Goal: Information Seeking & Learning: Learn about a topic

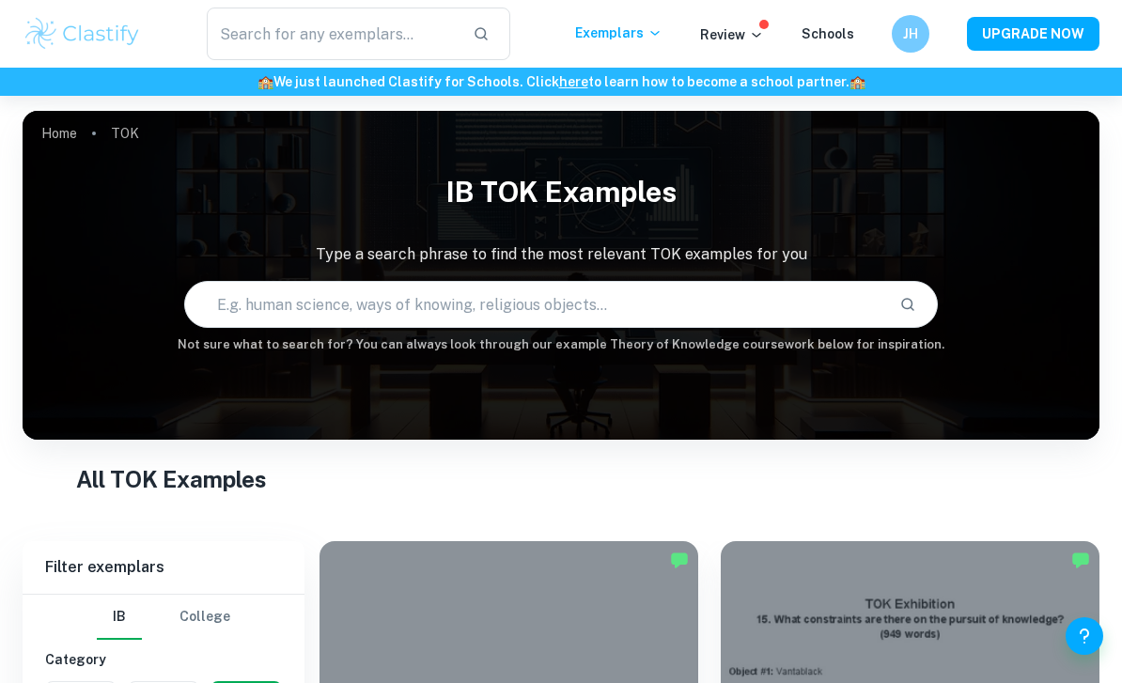
click at [272, 48] on input "text" at bounding box center [332, 34] width 251 height 53
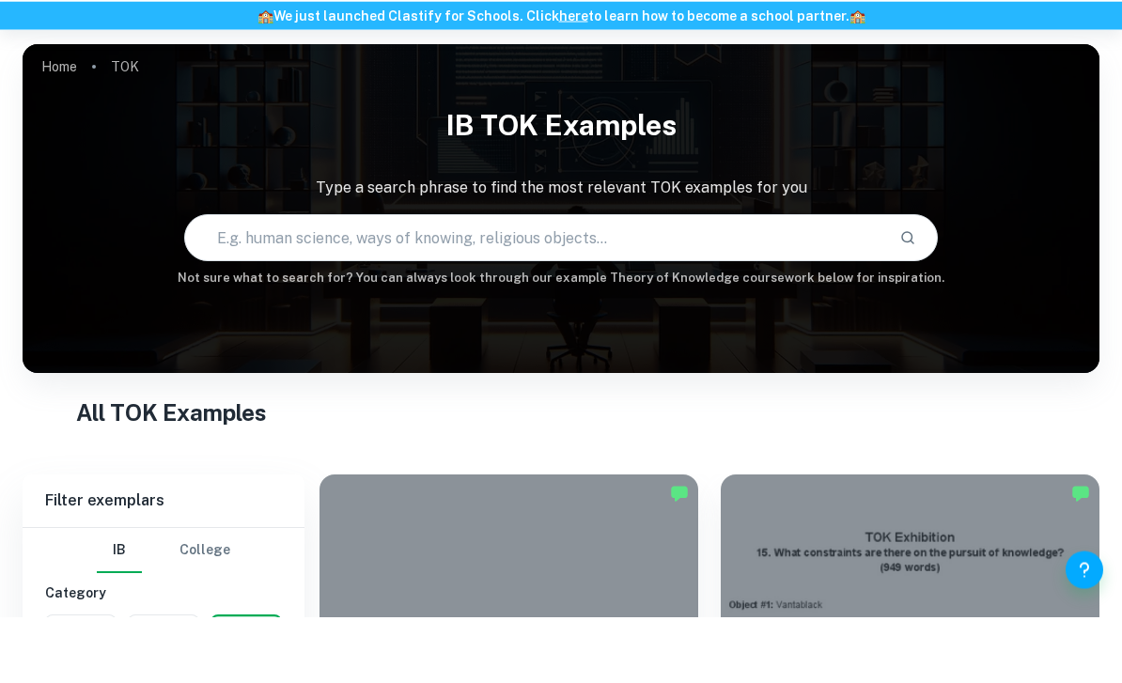
click at [686, 278] on input "text" at bounding box center [534, 304] width 699 height 53
type input "what role does imagination play in producing knowledge about the world"
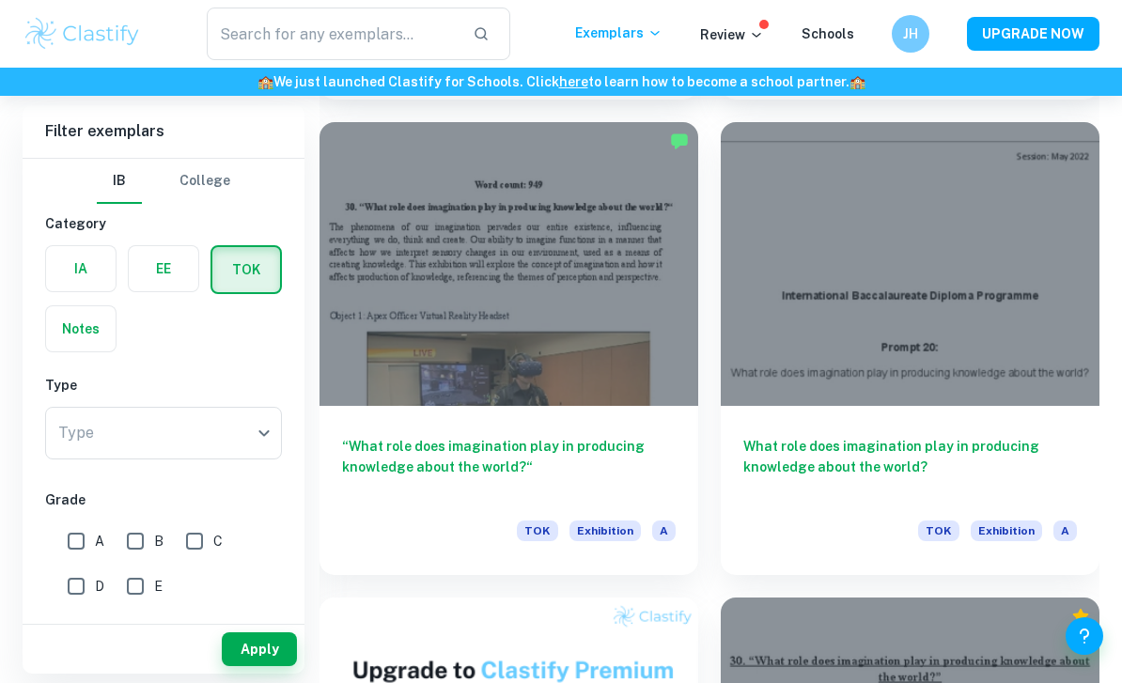
scroll to position [1367, 0]
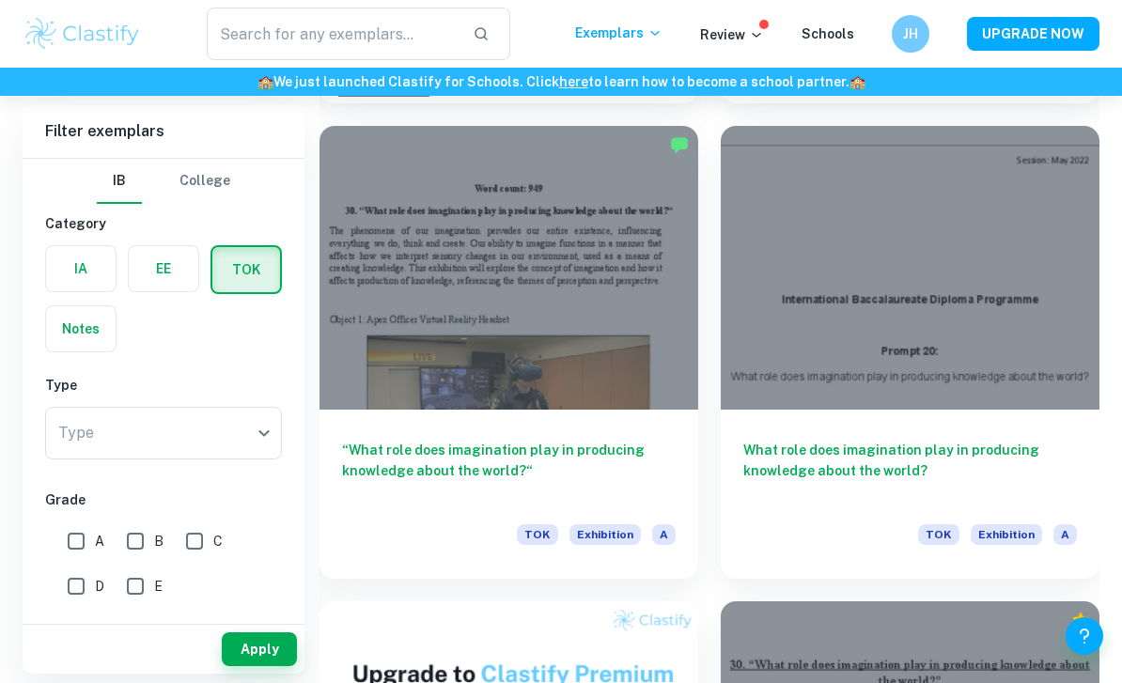
click at [420, 345] on div at bounding box center [508, 268] width 379 height 284
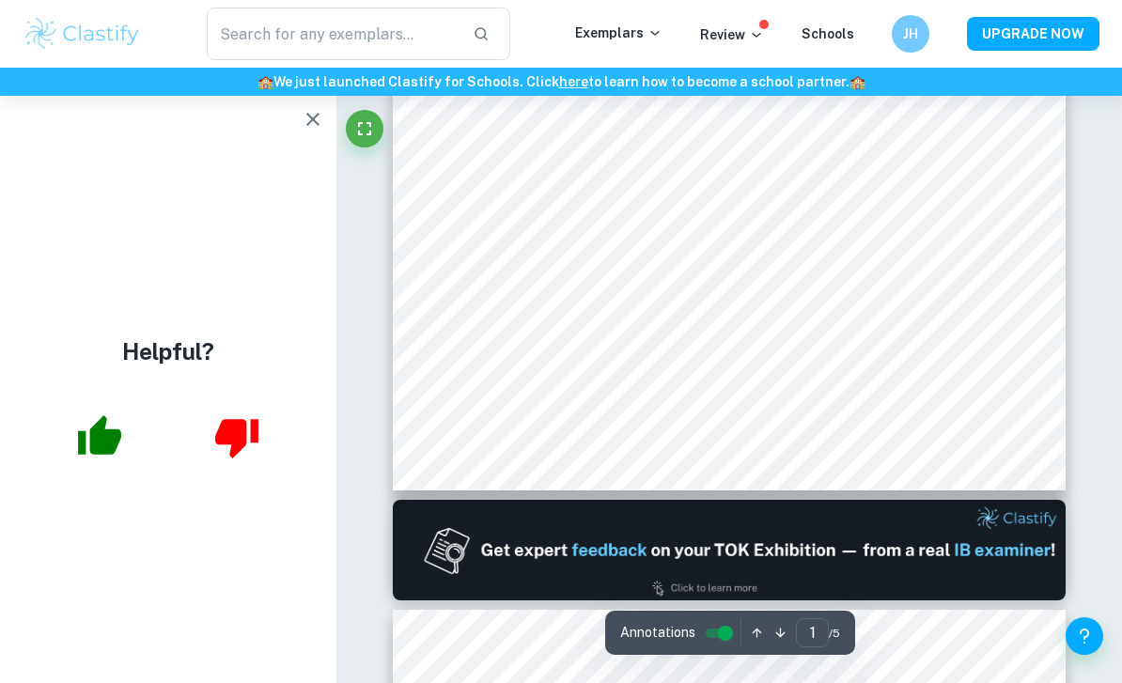
scroll to position [558, 0]
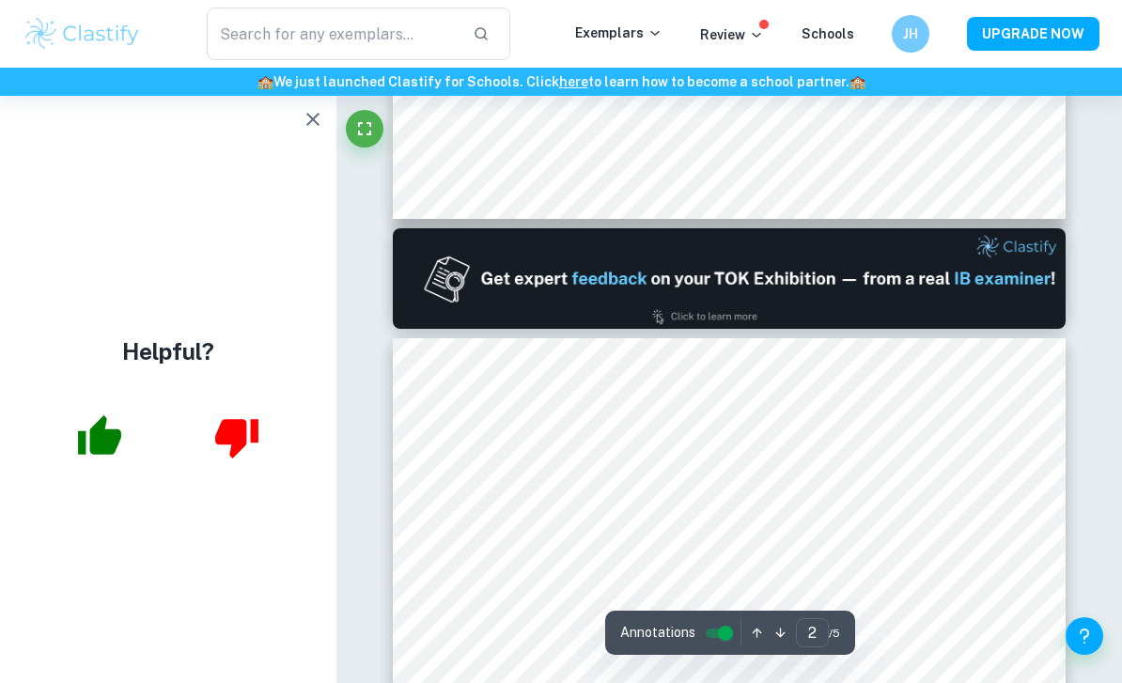
type input "1"
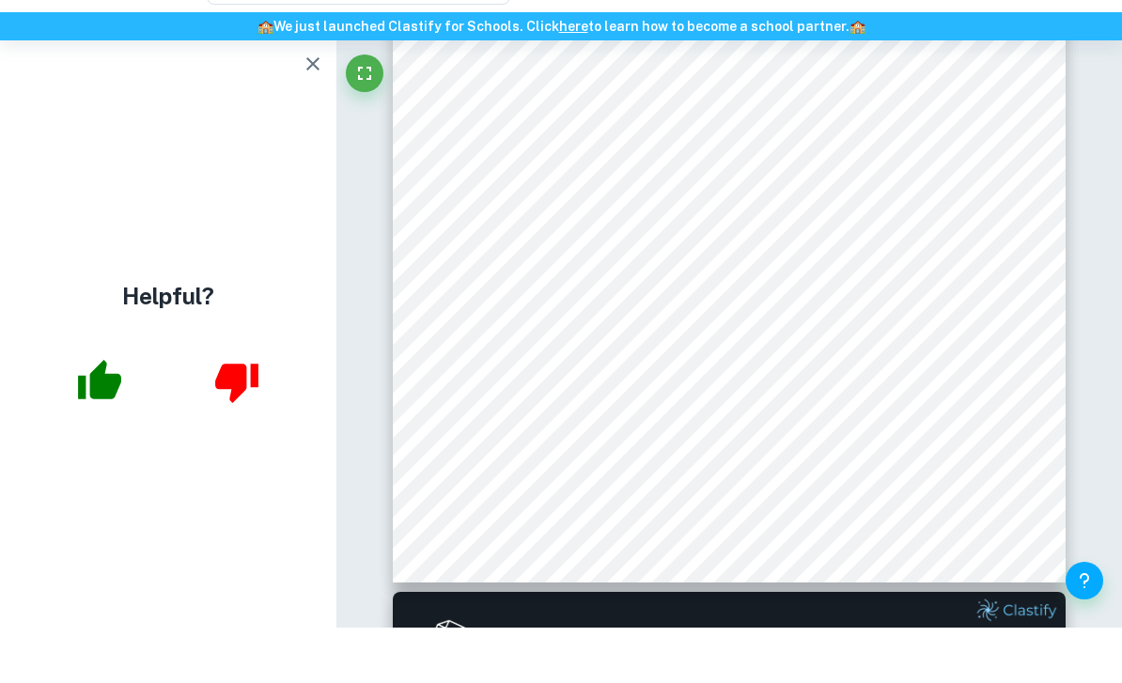
scroll to position [487, 0]
